Goal: Check status: Check status

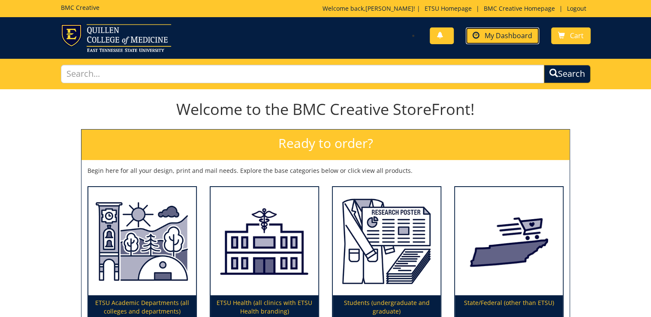
click at [516, 38] on span "My Dashboard" at bounding box center [509, 35] width 48 height 9
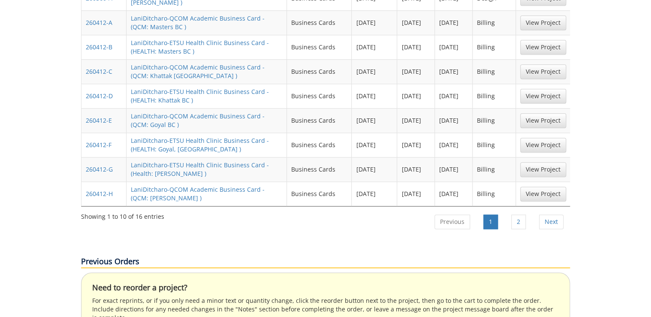
scroll to position [515, 0]
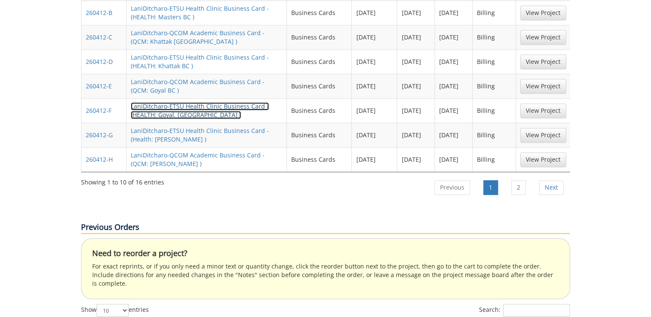
click at [164, 102] on link "LaniDitcharo-ETSU Health Clinic Business Card - (HEALTH: Goyal, BC )" at bounding box center [200, 110] width 138 height 17
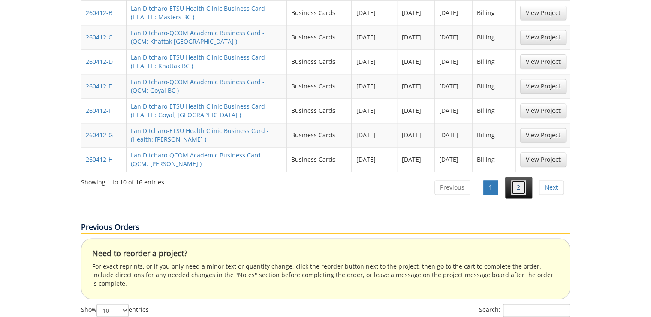
click at [521, 180] on link "2" at bounding box center [518, 187] width 15 height 15
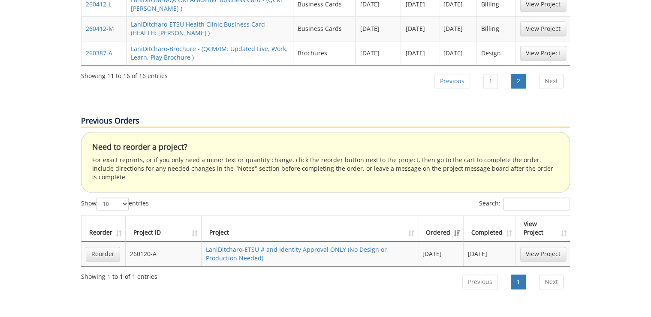
scroll to position [343, 0]
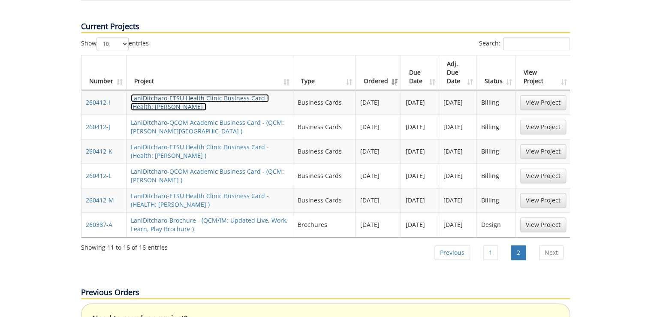
click at [159, 94] on link "LaniDitcharo-ETSU Health Clinic Business Card - (Health: Ricker BC )" at bounding box center [200, 102] width 138 height 17
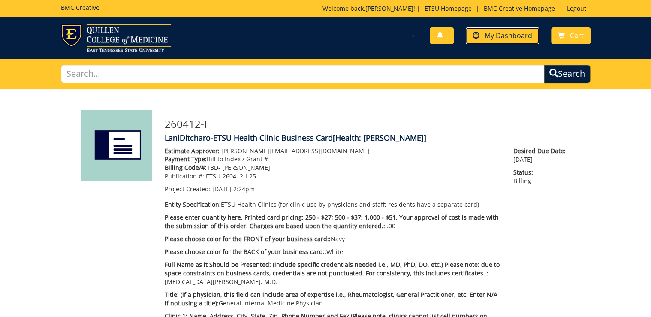
click at [527, 36] on span "My Dashboard" at bounding box center [509, 35] width 48 height 9
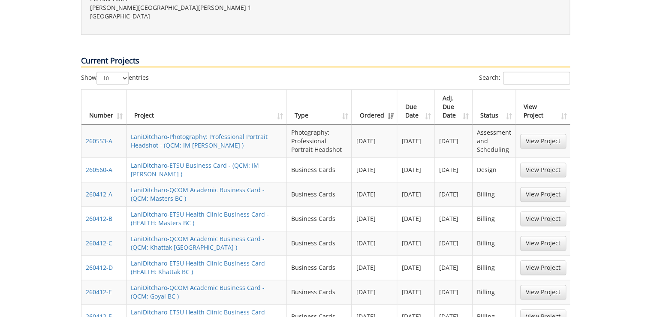
scroll to position [343, 0]
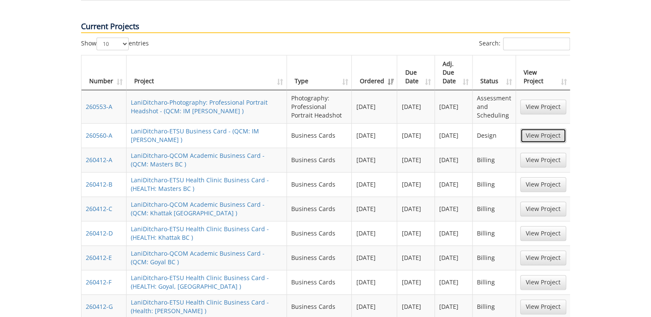
click at [527, 128] on link "View Project" at bounding box center [543, 135] width 46 height 15
click at [535, 99] on link "View Project" at bounding box center [543, 106] width 46 height 15
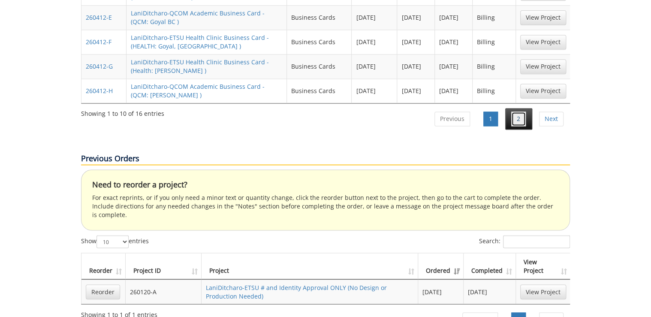
click at [518, 112] on link "2" at bounding box center [518, 119] width 15 height 15
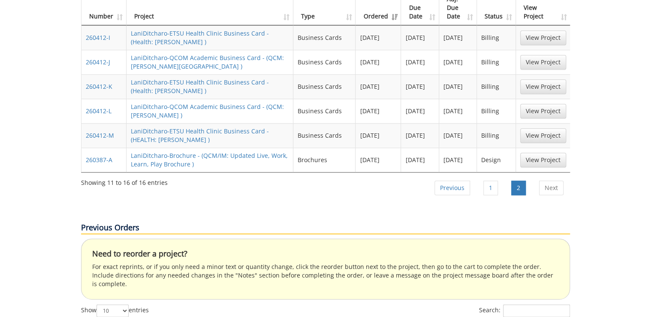
drag, startPoint x: 541, startPoint y: 141, endPoint x: 542, endPoint y: 134, distance: 7.3
click at [541, 148] on td "View Project" at bounding box center [543, 160] width 54 height 24
click at [542, 153] on link "View Project" at bounding box center [543, 160] width 46 height 15
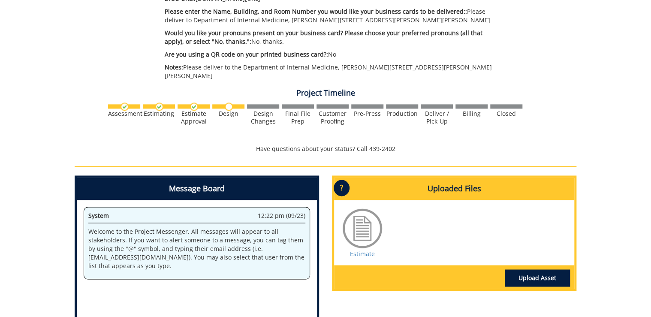
scroll to position [583, 0]
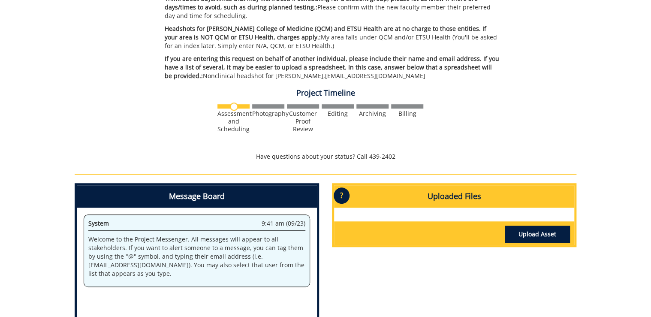
scroll to position [366, 0]
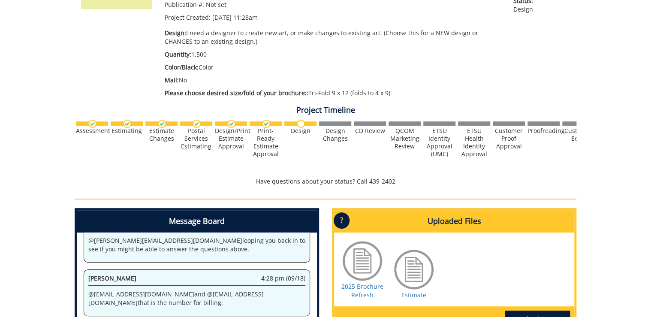
scroll to position [343, 0]
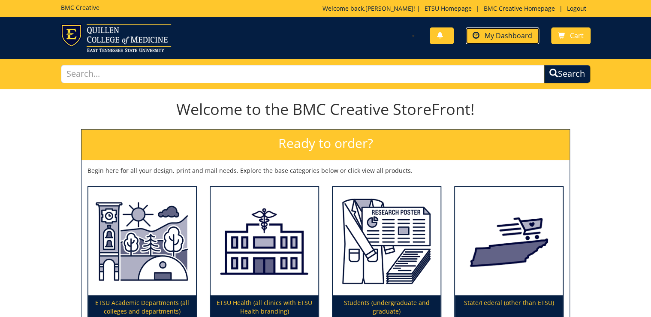
click at [520, 31] on span "My Dashboard" at bounding box center [509, 35] width 48 height 9
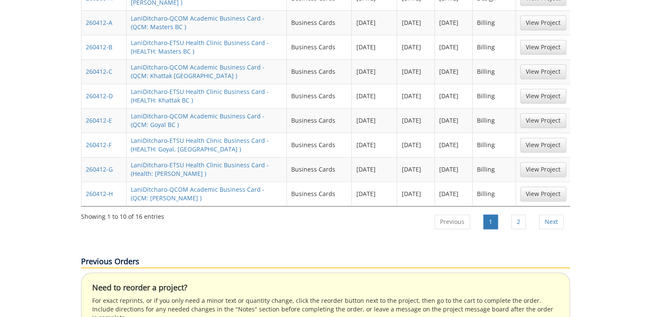
scroll to position [377, 0]
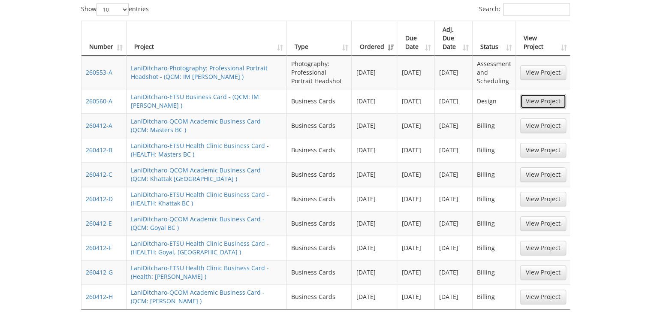
click at [559, 94] on link "View Project" at bounding box center [543, 101] width 46 height 15
click at [529, 65] on link "View Project" at bounding box center [543, 72] width 46 height 15
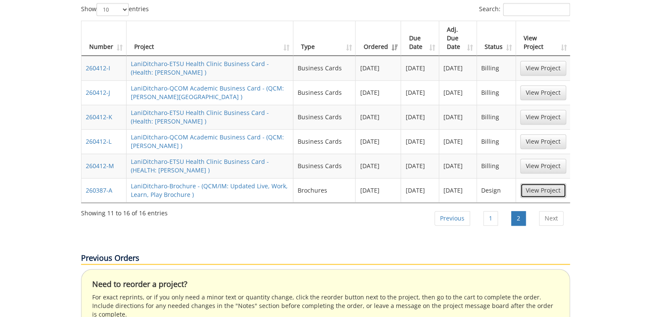
click at [539, 183] on link "View Project" at bounding box center [543, 190] width 46 height 15
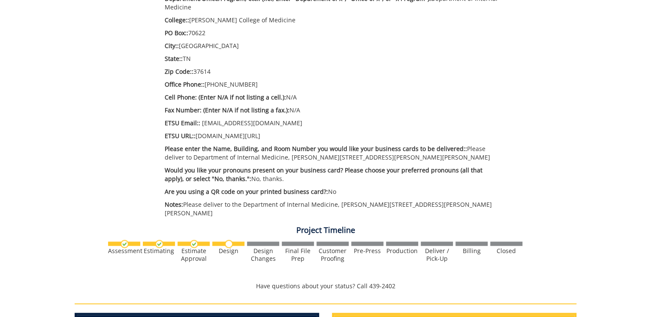
scroll to position [515, 0]
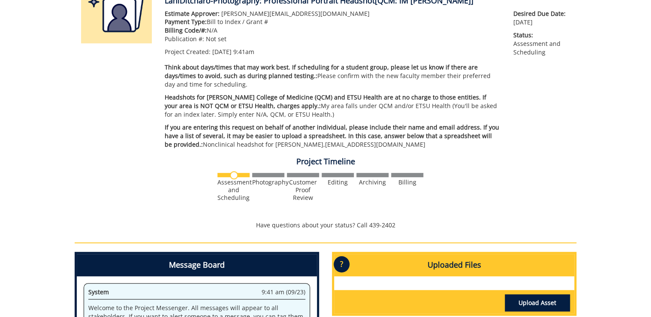
scroll to position [206, 0]
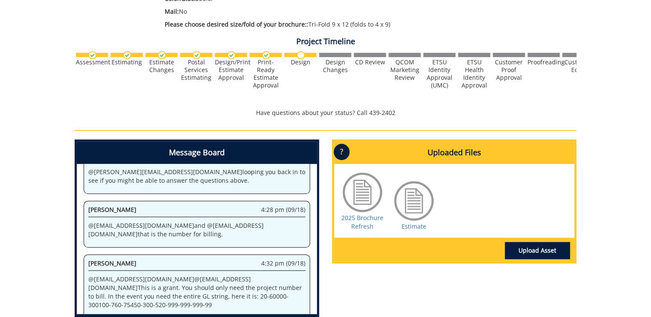
scroll to position [357, 0]
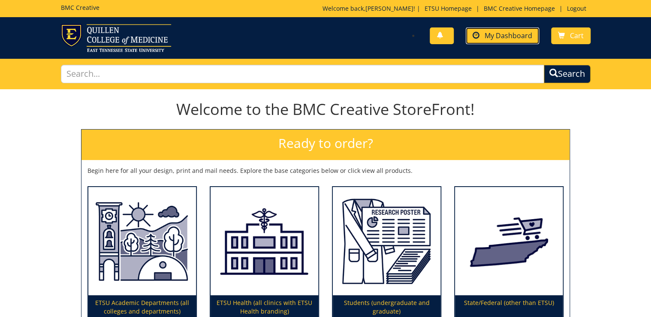
click at [515, 39] on span "My Dashboard" at bounding box center [509, 35] width 48 height 9
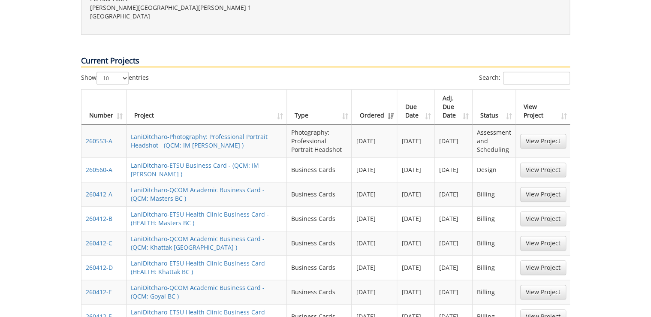
scroll to position [377, 0]
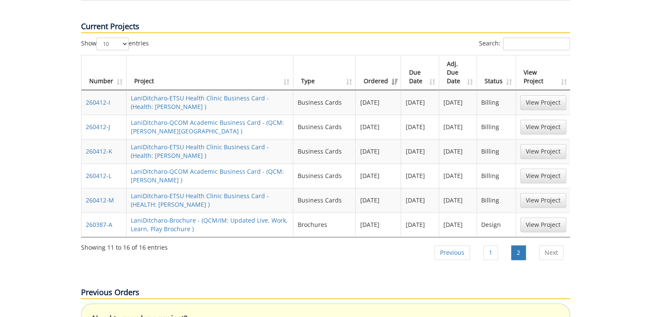
scroll to position [309, 0]
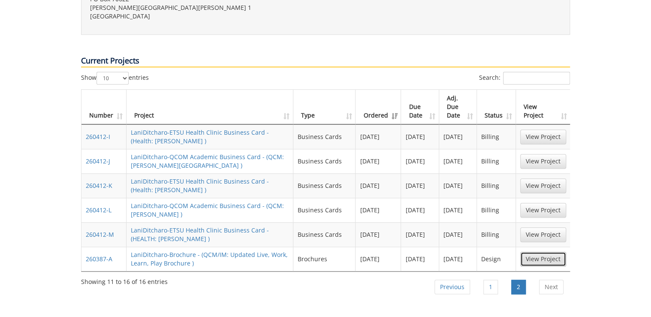
click at [544, 252] on link "View Project" at bounding box center [543, 259] width 46 height 15
click at [487, 276] on li "1" at bounding box center [490, 286] width 27 height 21
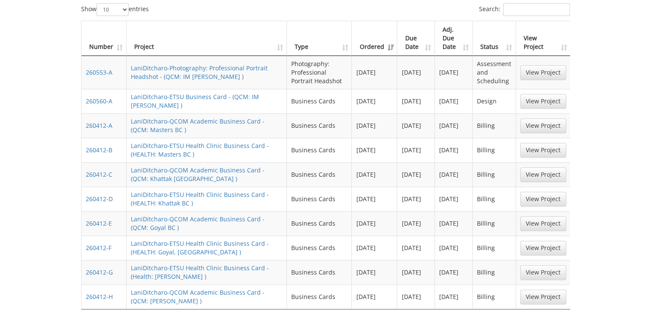
scroll to position [343, 0]
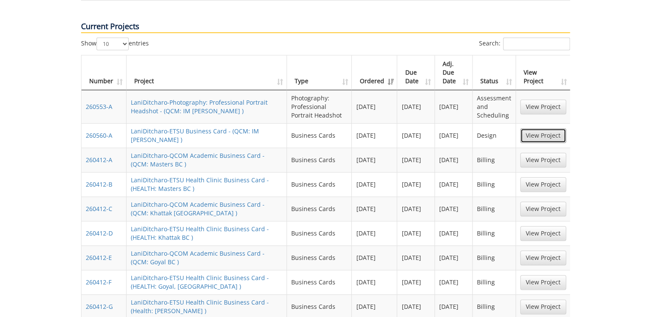
drag, startPoint x: 537, startPoint y: 105, endPoint x: 516, endPoint y: 116, distance: 23.2
click at [537, 128] on link "View Project" at bounding box center [543, 135] width 46 height 15
click at [542, 99] on link "View Project" at bounding box center [543, 106] width 46 height 15
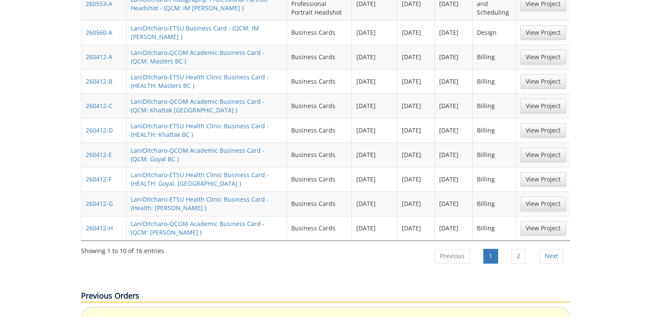
scroll to position [515, 0]
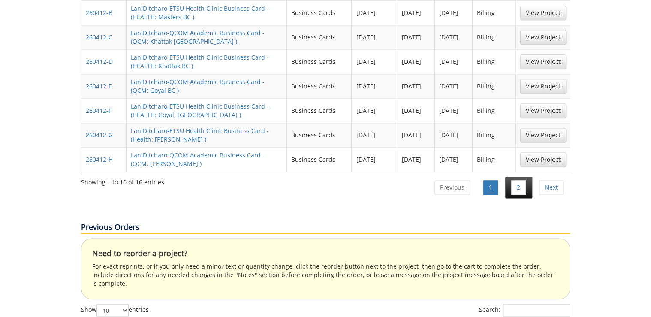
click at [512, 177] on li "2" at bounding box center [518, 187] width 27 height 21
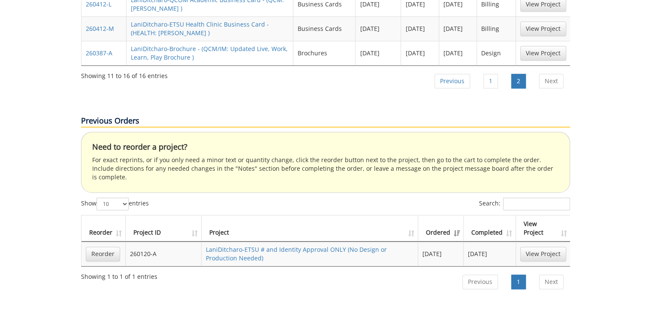
scroll to position [412, 0]
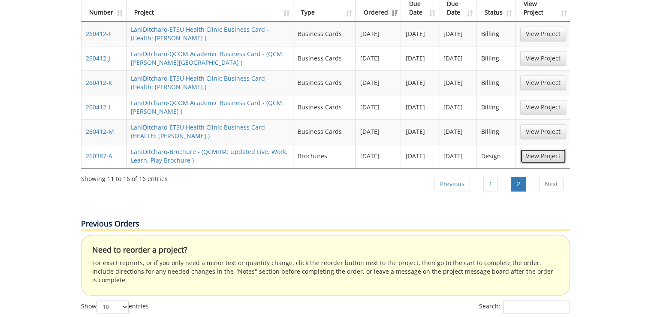
click at [537, 149] on link "View Project" at bounding box center [543, 156] width 46 height 15
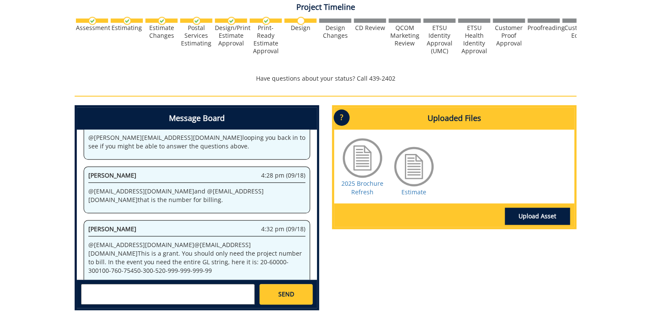
scroll to position [309, 0]
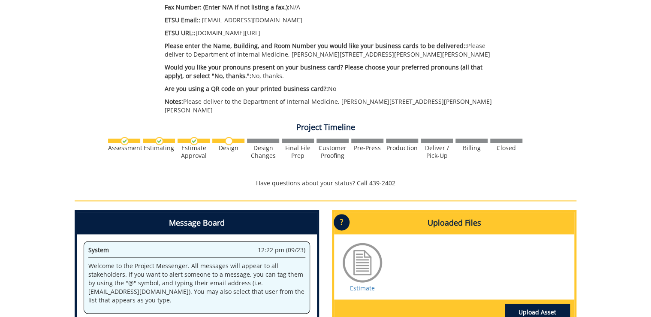
scroll to position [515, 0]
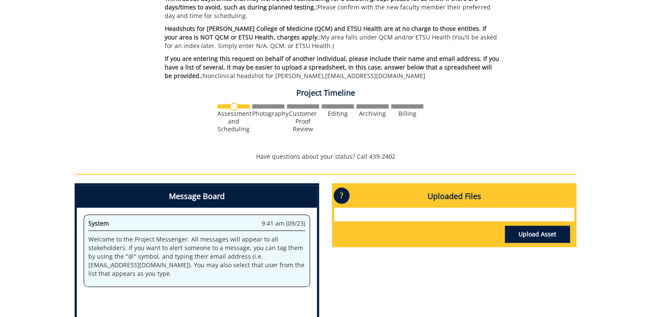
scroll to position [240, 0]
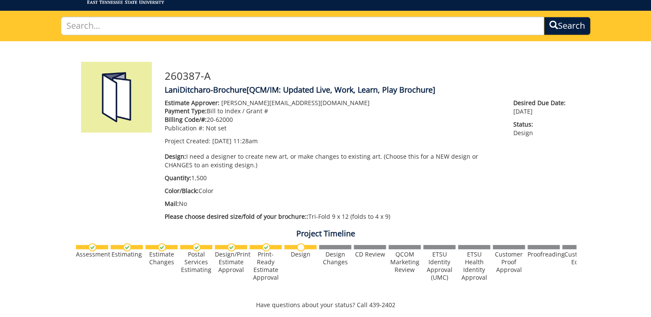
scroll to position [14, 0]
